Goal: Information Seeking & Learning: Learn about a topic

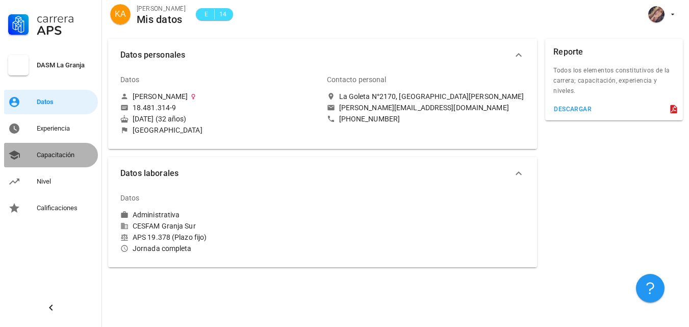
click at [69, 158] on div "Capacitación" at bounding box center [65, 155] width 57 height 8
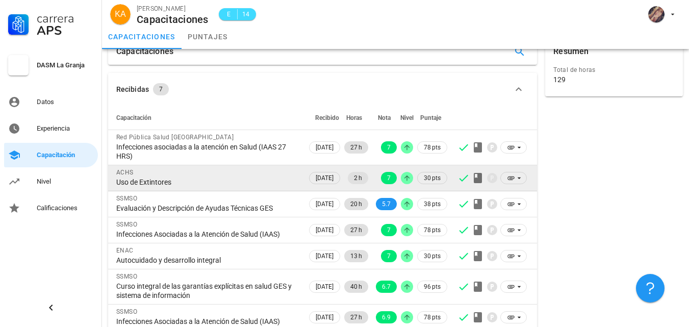
scroll to position [26, 0]
